Goal: Browse casually: Explore the website without a specific task or goal

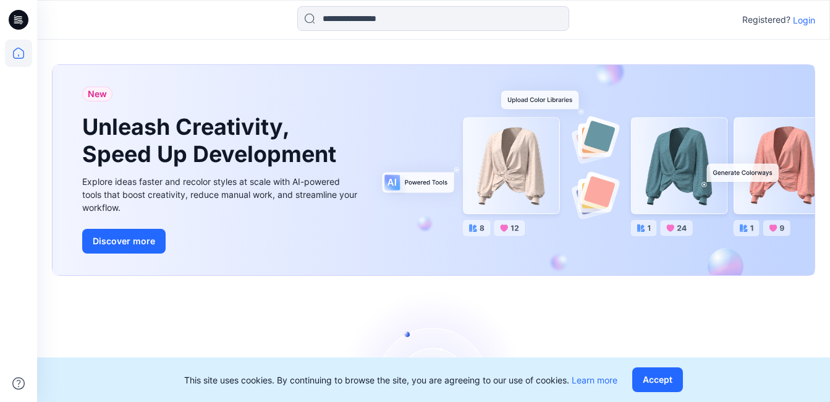
click at [796, 25] on p "Login" at bounding box center [804, 20] width 22 height 13
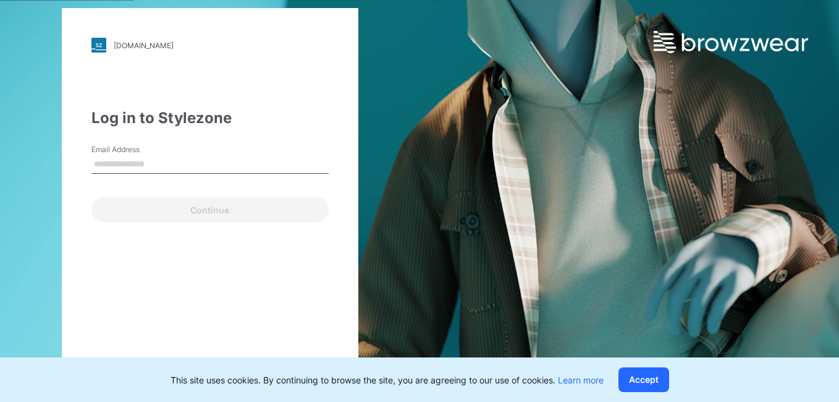
click at [129, 164] on input "Email Address" at bounding box center [209, 164] width 237 height 19
type input "**********"
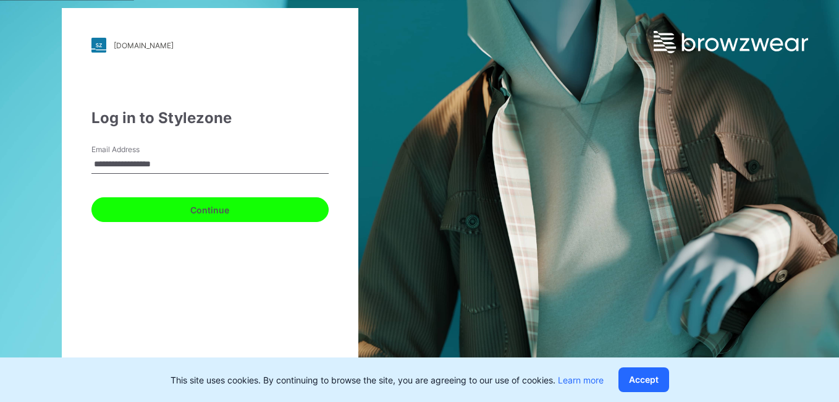
click at [182, 211] on button "Continue" at bounding box center [209, 209] width 237 height 25
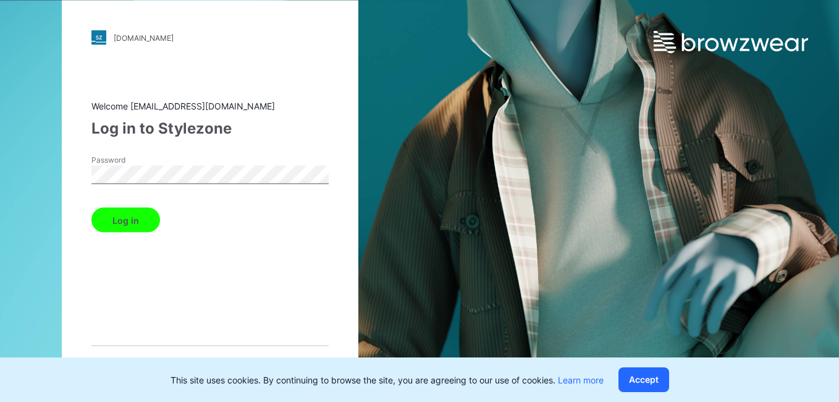
click at [130, 211] on button "Log in" at bounding box center [125, 220] width 69 height 25
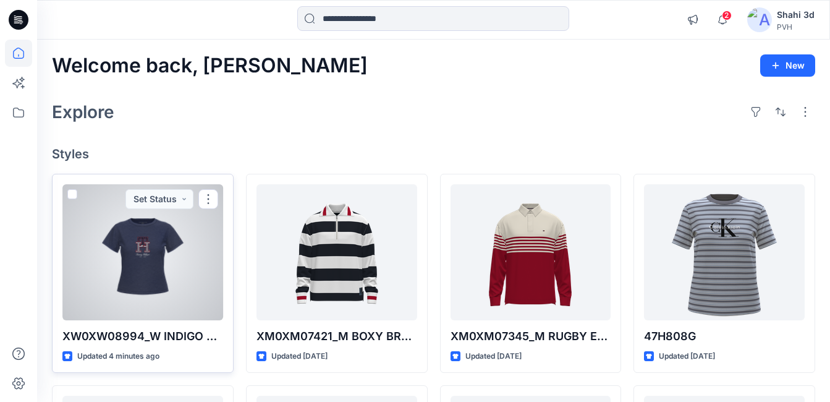
click at [159, 243] on div at bounding box center [142, 252] width 161 height 136
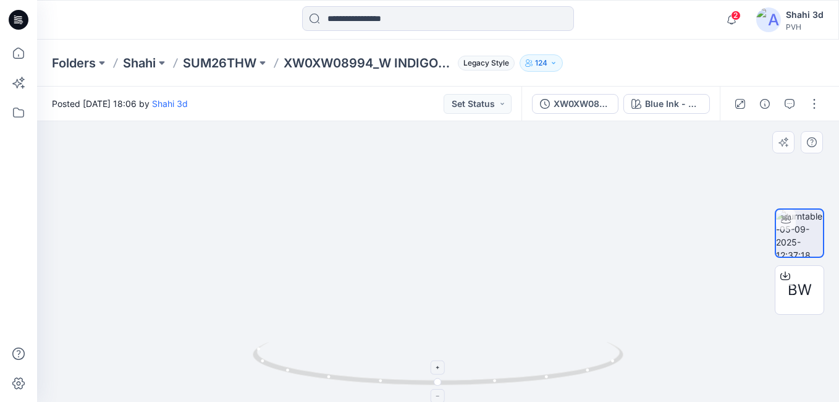
drag, startPoint x: 612, startPoint y: 235, endPoint x: 616, endPoint y: 356, distance: 121.7
click at [616, 356] on div at bounding box center [438, 261] width 802 height 280
drag, startPoint x: 584, startPoint y: 275, endPoint x: 621, endPoint y: 258, distance: 40.9
click at [626, 391] on img at bounding box center [483, 13] width 1749 height 776
drag, startPoint x: 621, startPoint y: 245, endPoint x: 631, endPoint y: 303, distance: 58.8
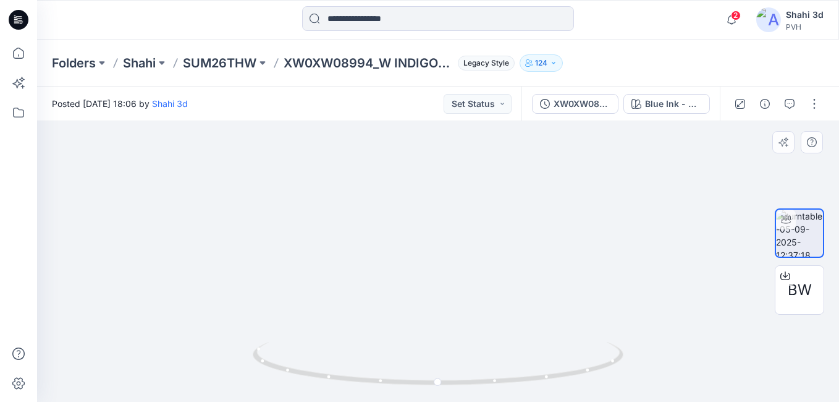
click at [631, 303] on img at bounding box center [492, 41] width 1749 height 719
drag, startPoint x: 620, startPoint y: 297, endPoint x: 610, endPoint y: 173, distance: 124.5
click at [610, 173] on img at bounding box center [487, 20] width 1749 height 764
drag, startPoint x: 608, startPoint y: 231, endPoint x: 616, endPoint y: 164, distance: 67.2
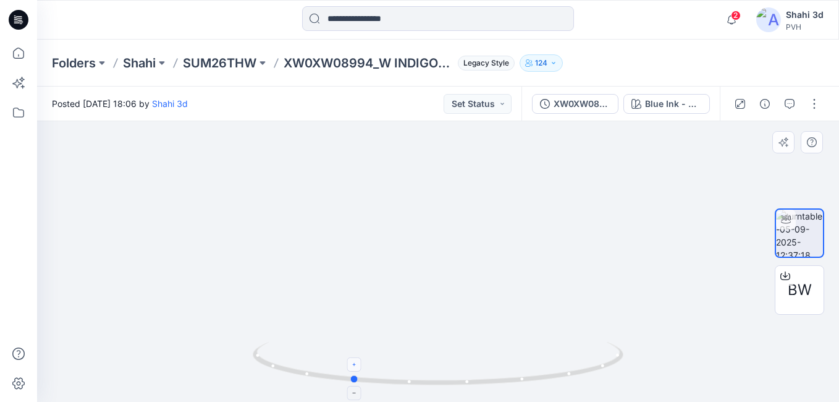
drag, startPoint x: 443, startPoint y: 382, endPoint x: 337, endPoint y: 365, distance: 107.5
click at [336, 365] on icon at bounding box center [440, 365] width 374 height 46
